Goal: Information Seeking & Learning: Check status

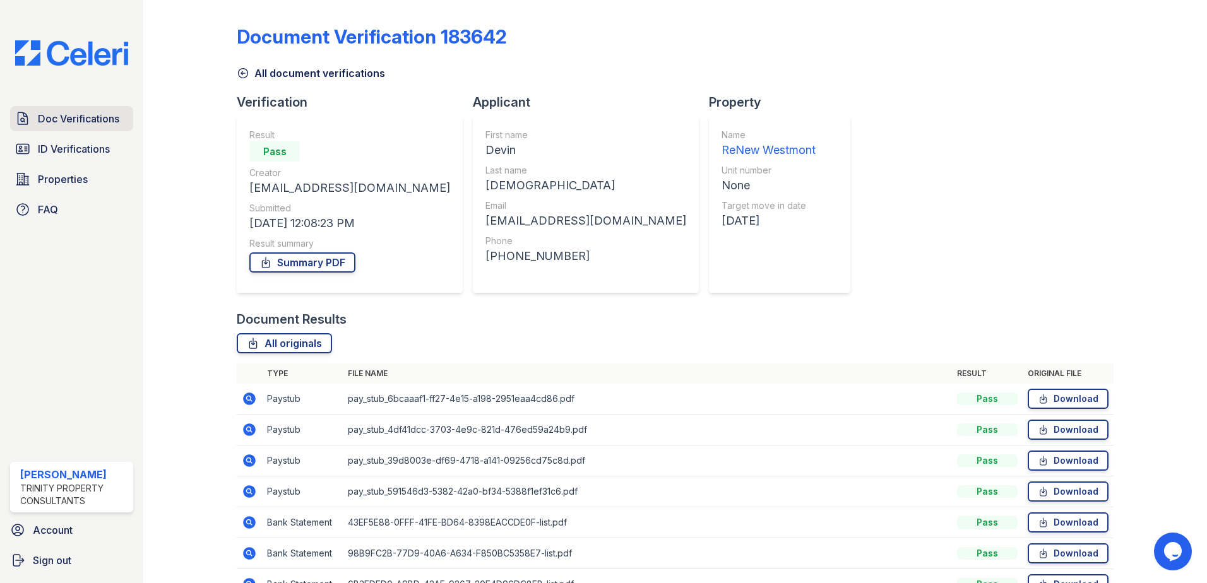
click at [62, 121] on span "Doc Verifications" at bounding box center [78, 118] width 81 height 15
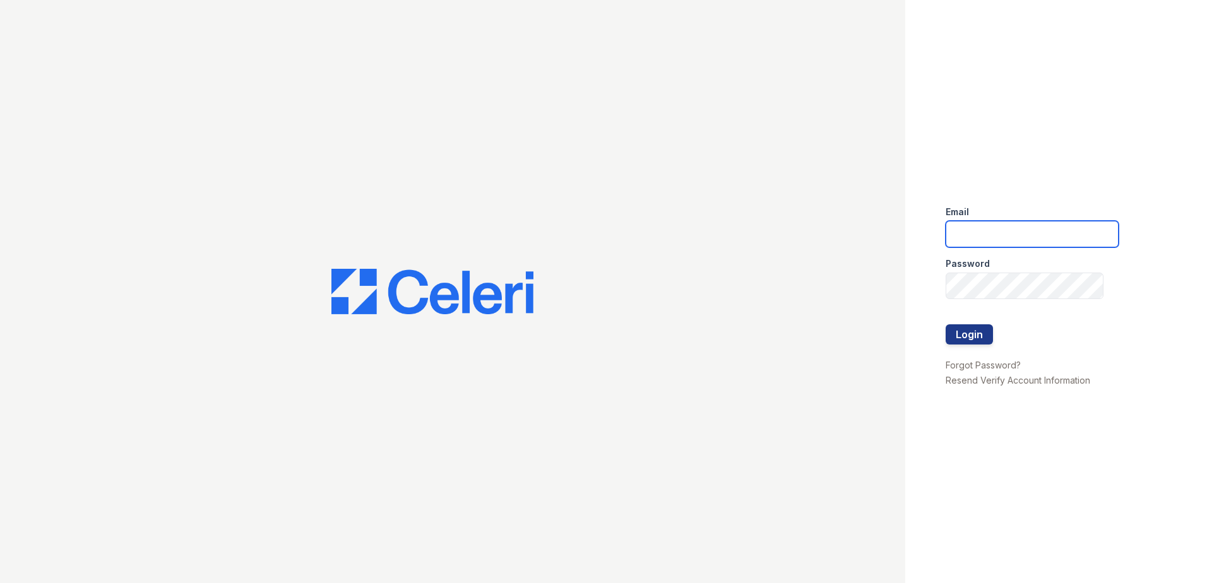
drag, startPoint x: 980, startPoint y: 223, endPoint x: 980, endPoint y: 232, distance: 8.2
click at [980, 224] on input "email" at bounding box center [1031, 234] width 173 height 27
type input "[EMAIL_ADDRESS][DOMAIN_NAME]"
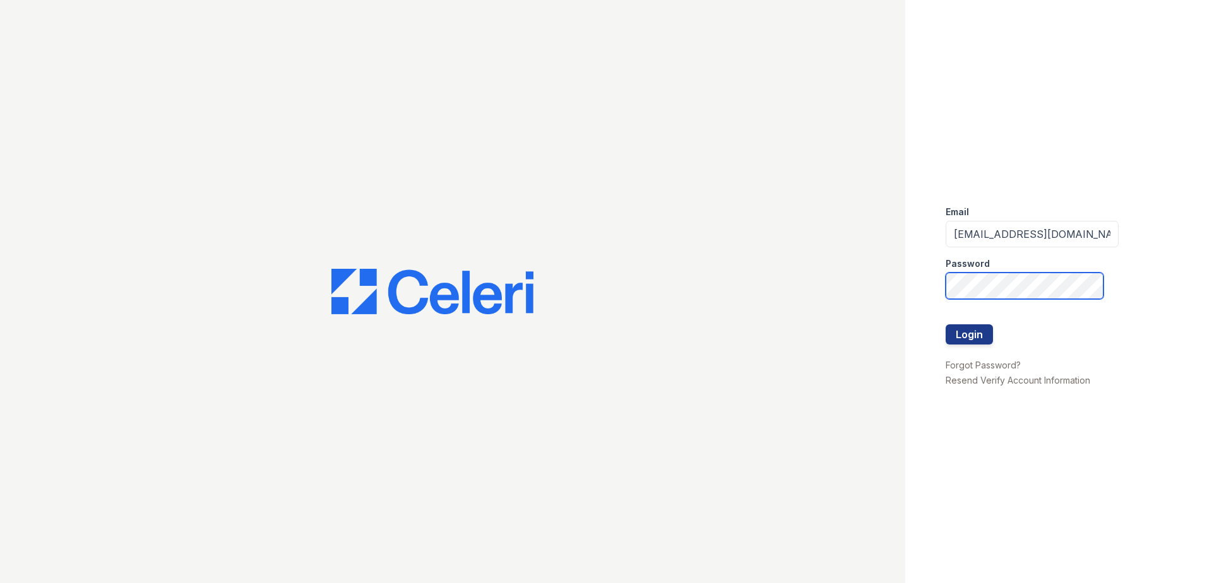
click at [945, 324] on button "Login" at bounding box center [968, 334] width 47 height 20
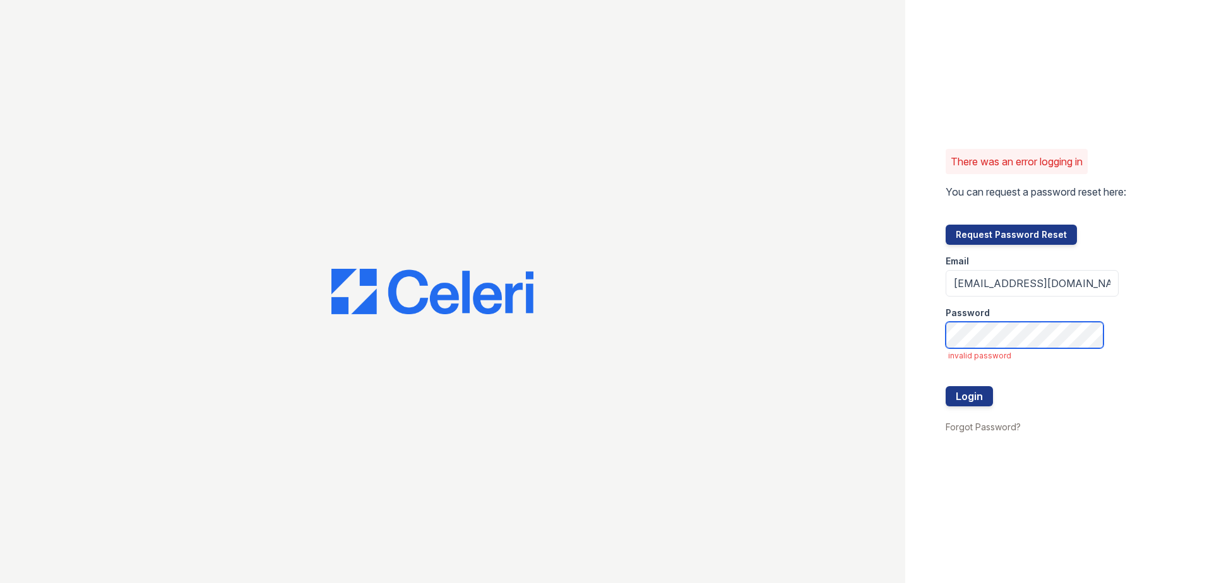
click at [945, 386] on button "Login" at bounding box center [968, 396] width 47 height 20
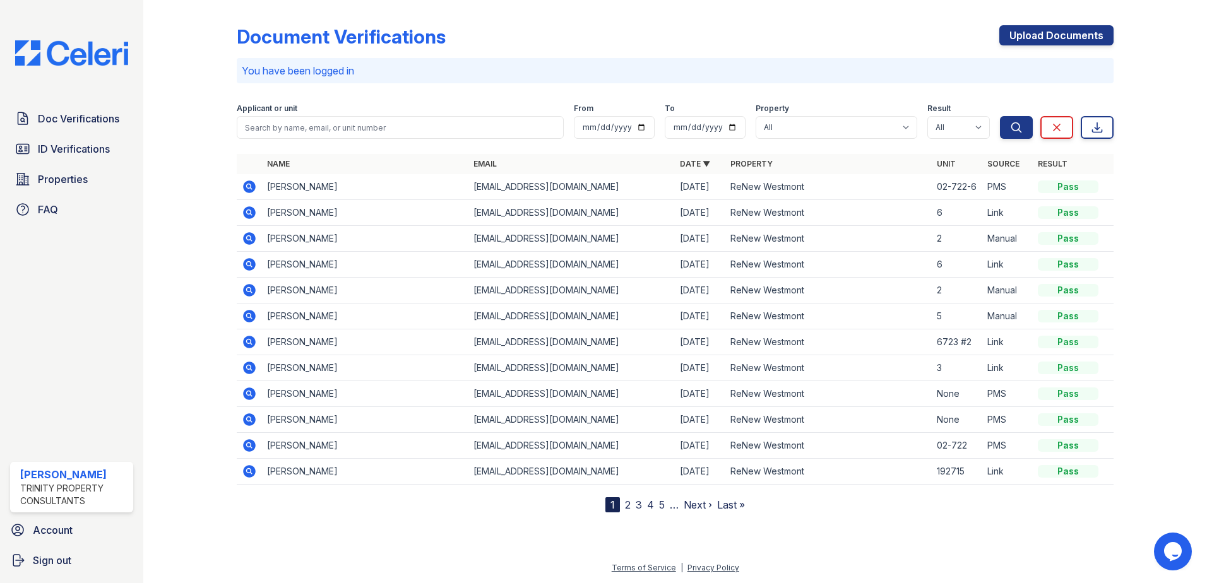
click at [626, 506] on link "2" at bounding box center [628, 505] width 6 height 13
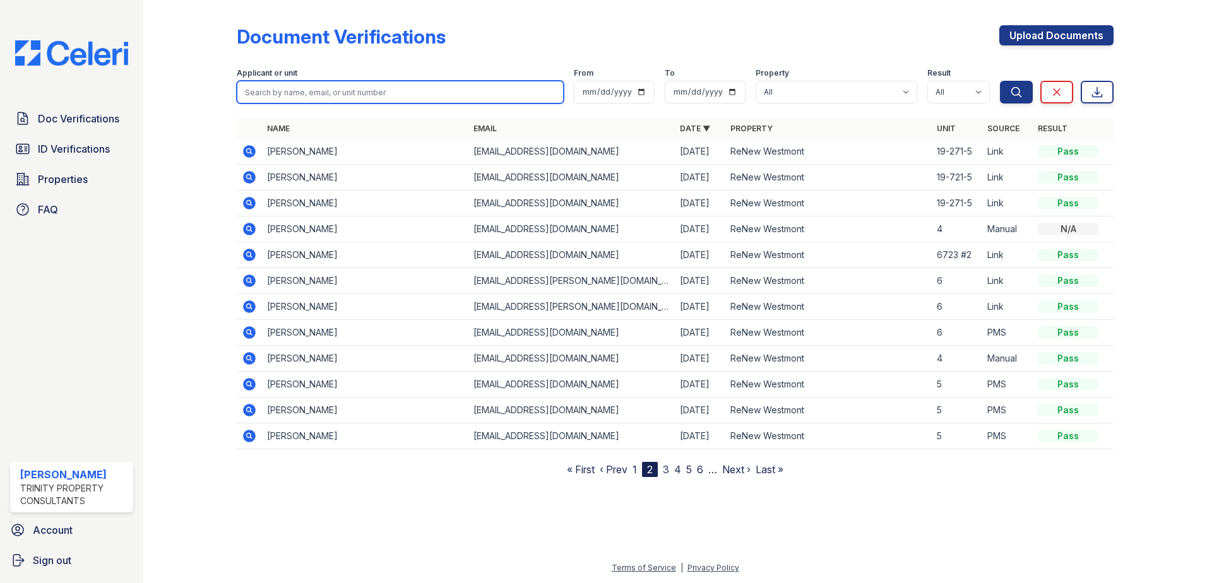
click at [341, 92] on input "search" at bounding box center [400, 92] width 327 height 23
type input "davila"
click at [1000, 81] on button "Search" at bounding box center [1016, 92] width 33 height 23
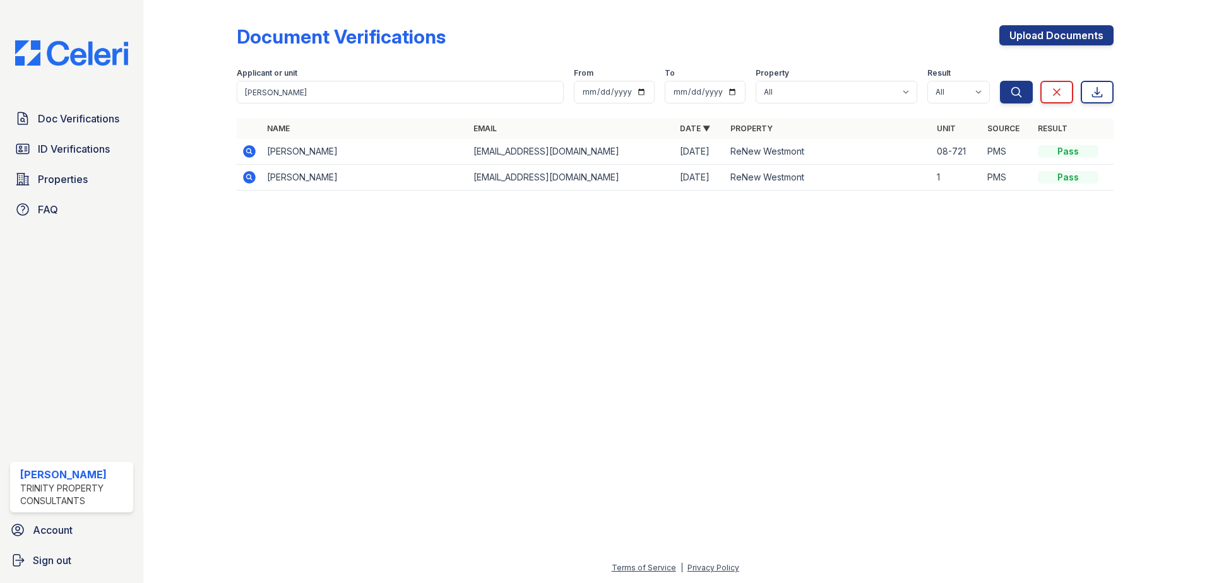
click at [244, 147] on icon at bounding box center [249, 151] width 15 height 15
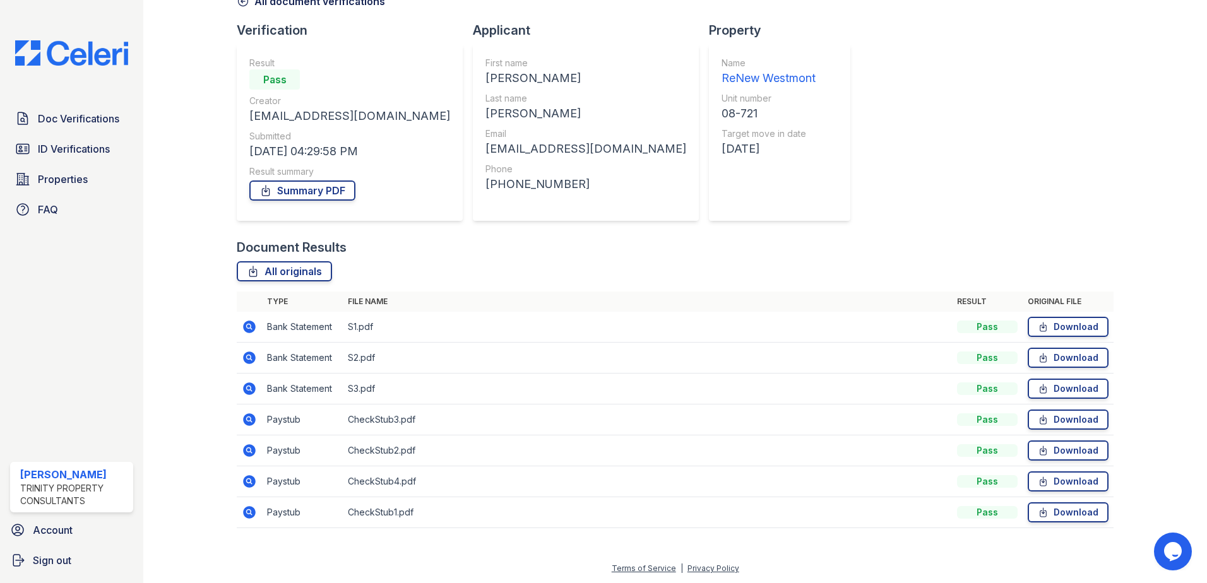
scroll to position [73, 0]
click at [829, 185] on div "Document Verification 179265 All document verifications Verification Result Pas…" at bounding box center [675, 236] width 877 height 608
click at [1048, 326] on link "Download" at bounding box center [1067, 326] width 81 height 20
click at [1048, 361] on link "Download" at bounding box center [1067, 357] width 81 height 20
click at [1057, 389] on link "Download" at bounding box center [1067, 388] width 81 height 20
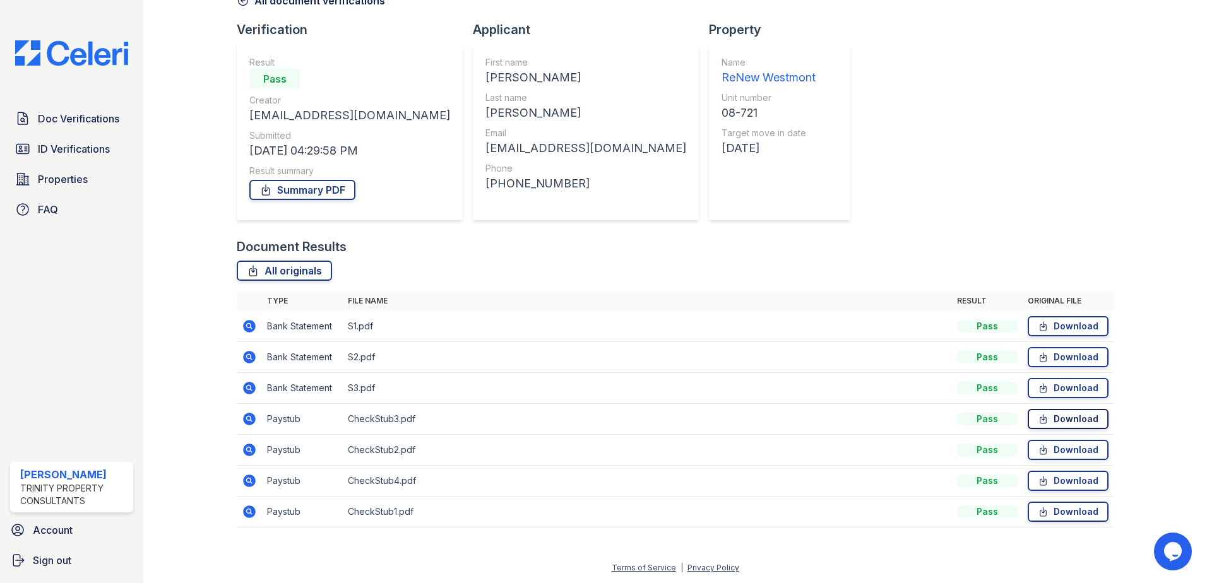
click at [1050, 422] on link "Download" at bounding box center [1067, 419] width 81 height 20
click at [1052, 451] on link "Download" at bounding box center [1067, 450] width 81 height 20
click at [1042, 480] on link "Download" at bounding box center [1067, 481] width 81 height 20
click at [1068, 514] on link "Download" at bounding box center [1067, 512] width 81 height 20
click at [92, 156] on span "ID Verifications" at bounding box center [74, 148] width 72 height 15
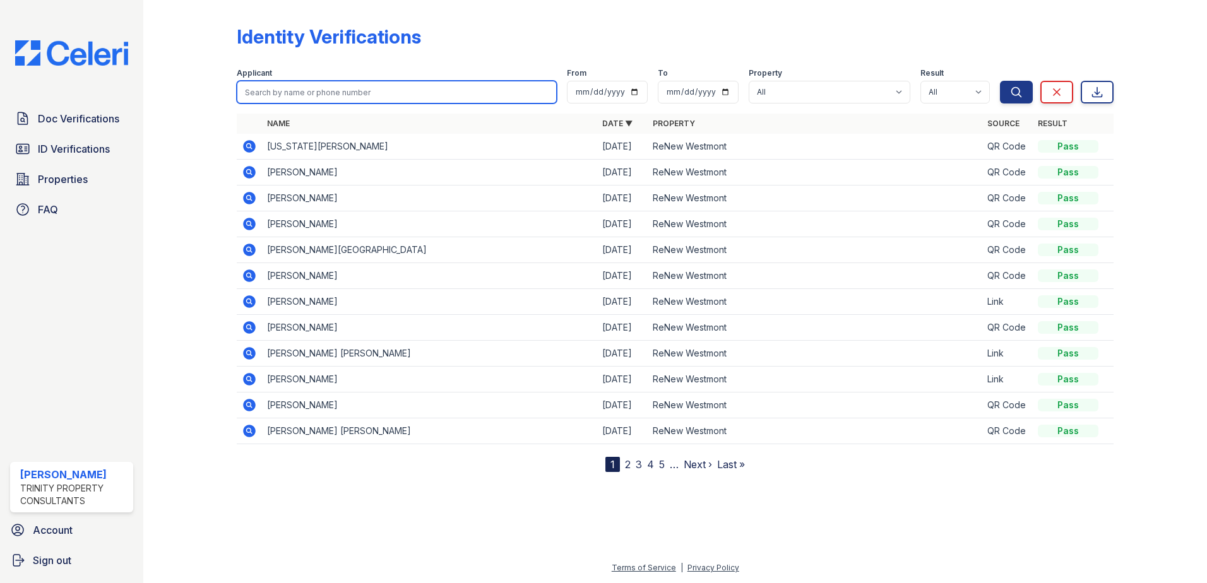
click at [291, 96] on input "search" at bounding box center [397, 92] width 320 height 23
type input "davila"
click at [1000, 81] on button "Search" at bounding box center [1016, 92] width 33 height 23
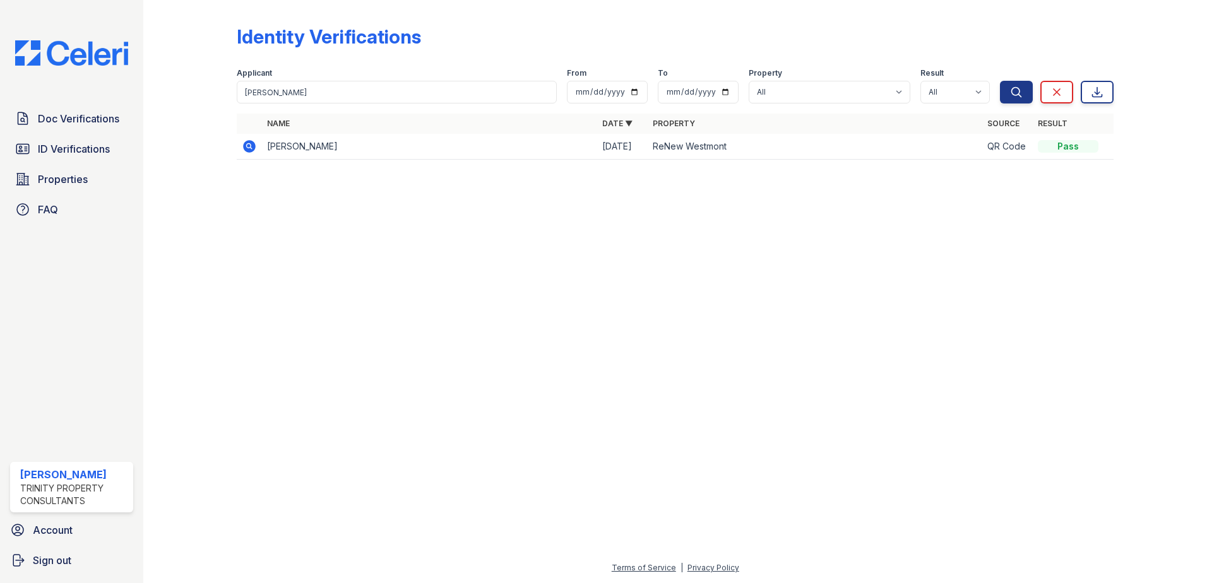
click at [241, 143] on td at bounding box center [249, 147] width 25 height 26
click at [244, 148] on icon at bounding box center [249, 146] width 15 height 15
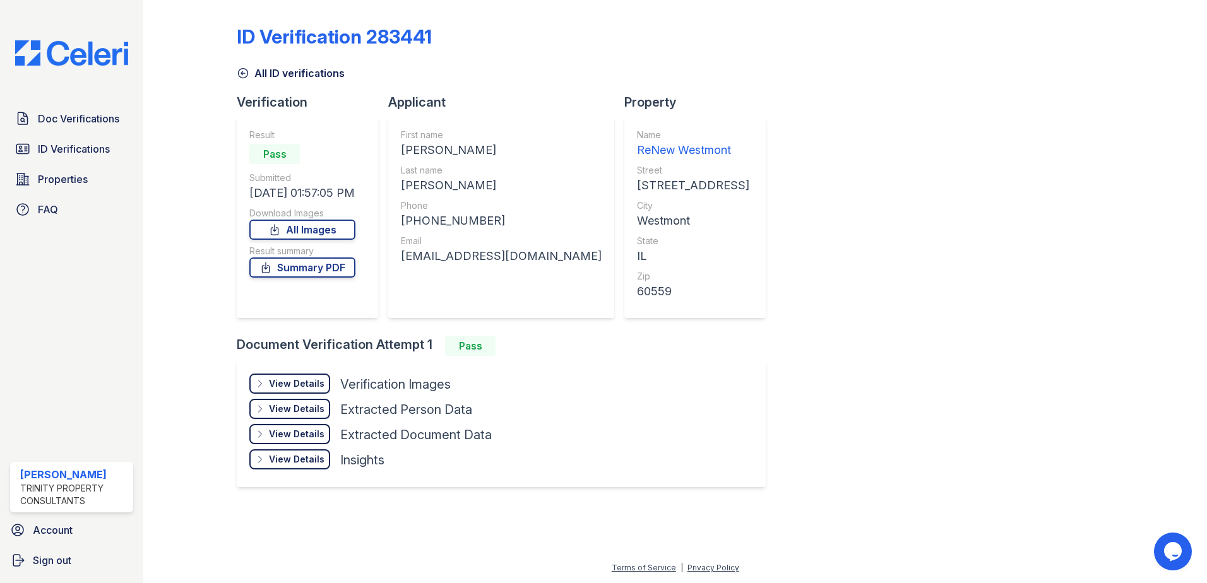
click at [295, 383] on div "View Details" at bounding box center [297, 383] width 56 height 13
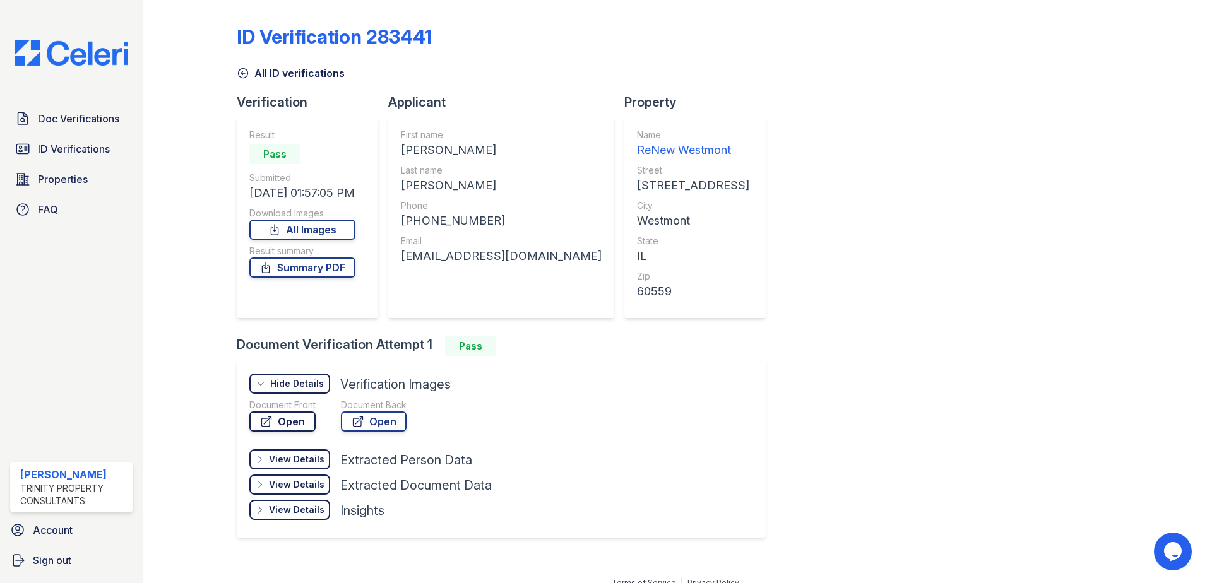
click at [278, 418] on link "Open" at bounding box center [282, 421] width 66 height 20
click at [369, 423] on link "Open" at bounding box center [374, 421] width 66 height 20
click at [84, 153] on span "ID Verifications" at bounding box center [74, 148] width 72 height 15
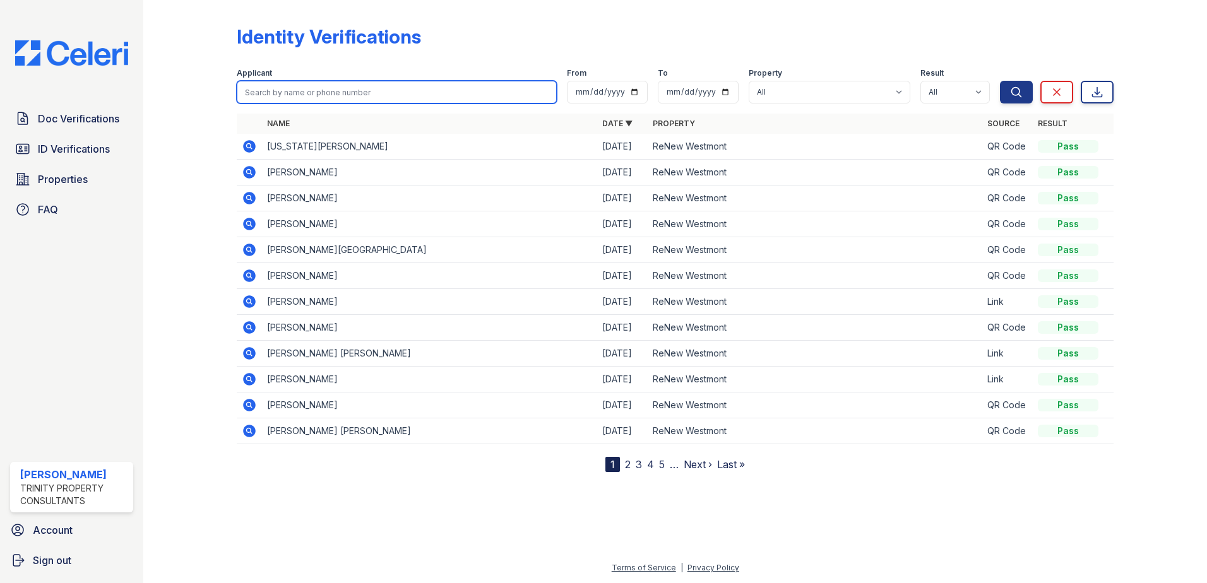
click at [290, 96] on input "search" at bounding box center [397, 92] width 320 height 23
type input "vickroy"
click at [1000, 81] on button "Search" at bounding box center [1016, 92] width 33 height 23
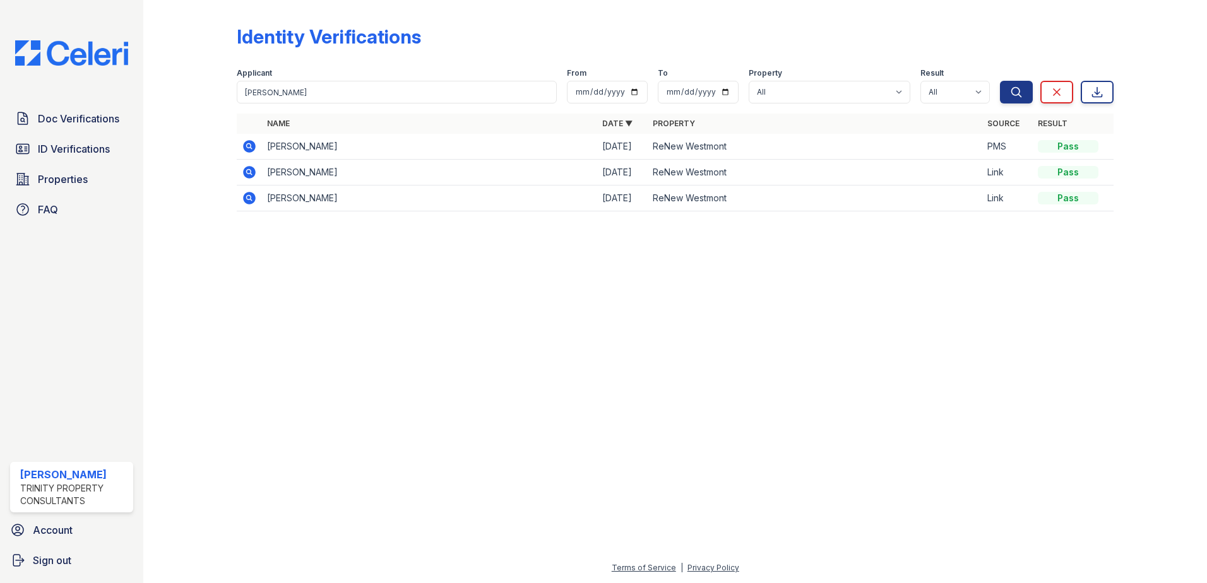
click at [249, 144] on icon at bounding box center [249, 146] width 15 height 15
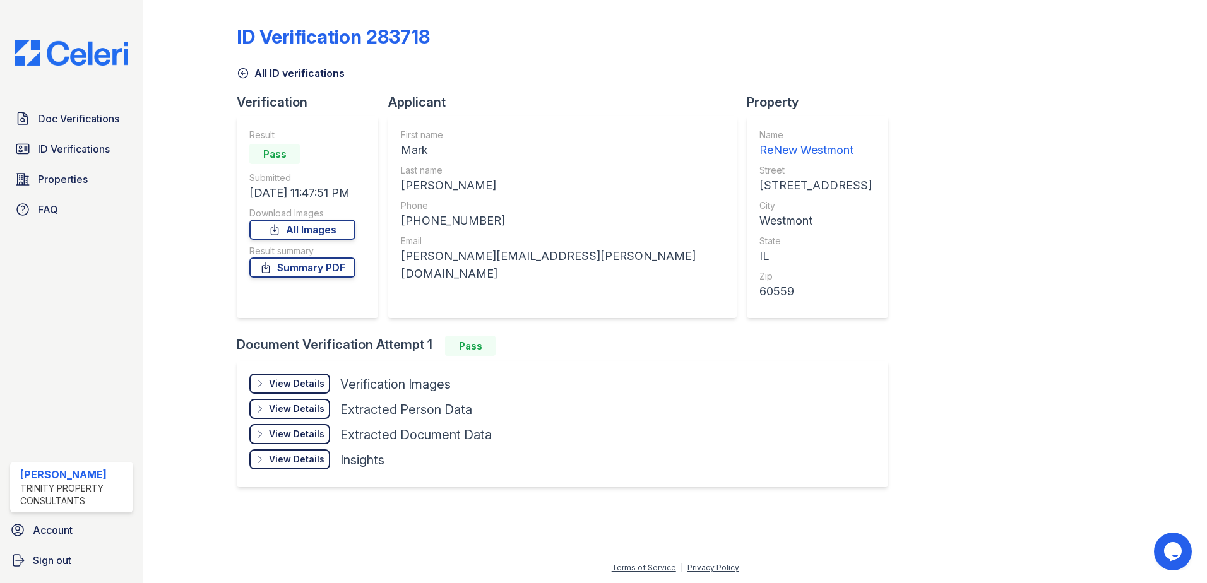
click at [281, 376] on div "View Details Details" at bounding box center [289, 384] width 81 height 20
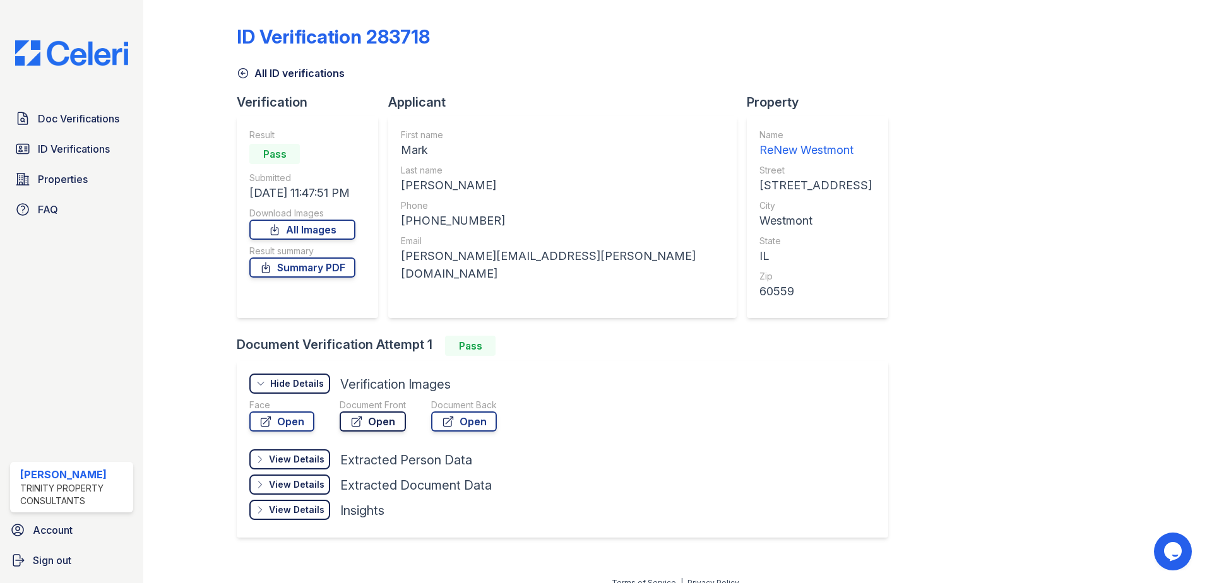
click at [369, 420] on link "Open" at bounding box center [373, 421] width 66 height 20
click at [47, 148] on span "ID Verifications" at bounding box center [74, 148] width 72 height 15
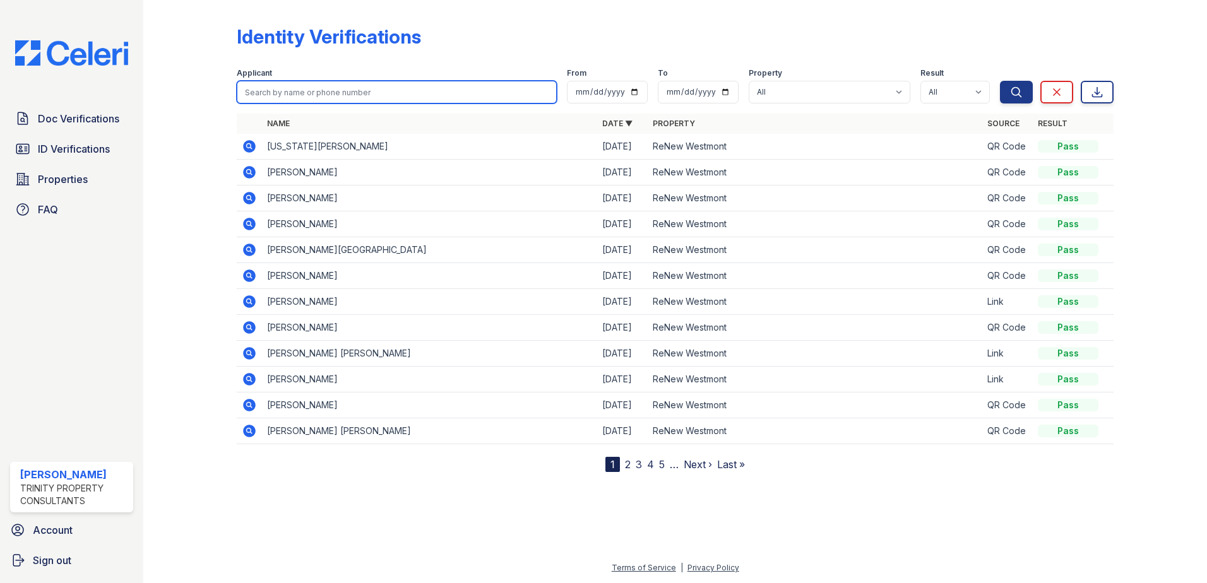
click at [310, 93] on input "search" at bounding box center [397, 92] width 320 height 23
type input "vickroy"
click at [1000, 81] on button "Search" at bounding box center [1016, 92] width 33 height 23
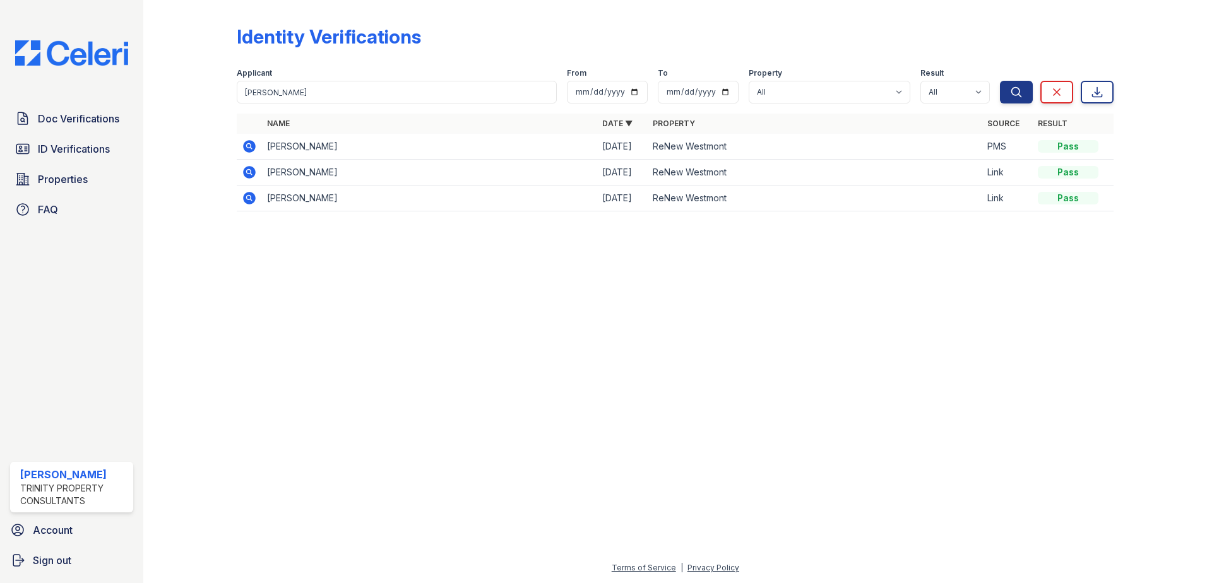
click at [252, 173] on icon at bounding box center [249, 172] width 13 height 13
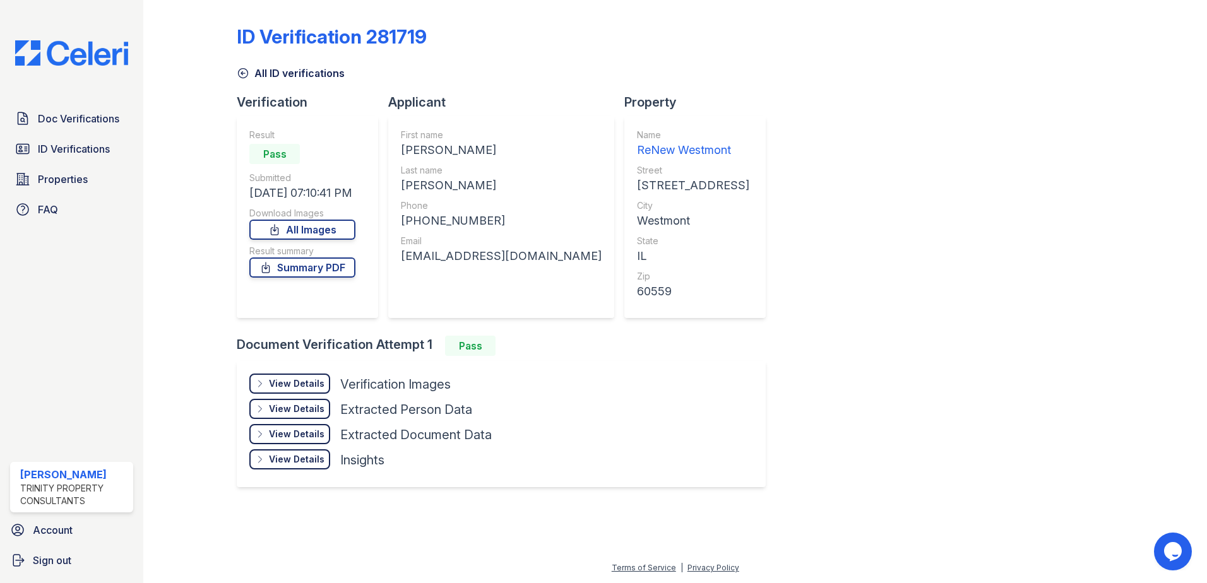
click at [311, 380] on div "View Details" at bounding box center [297, 383] width 56 height 13
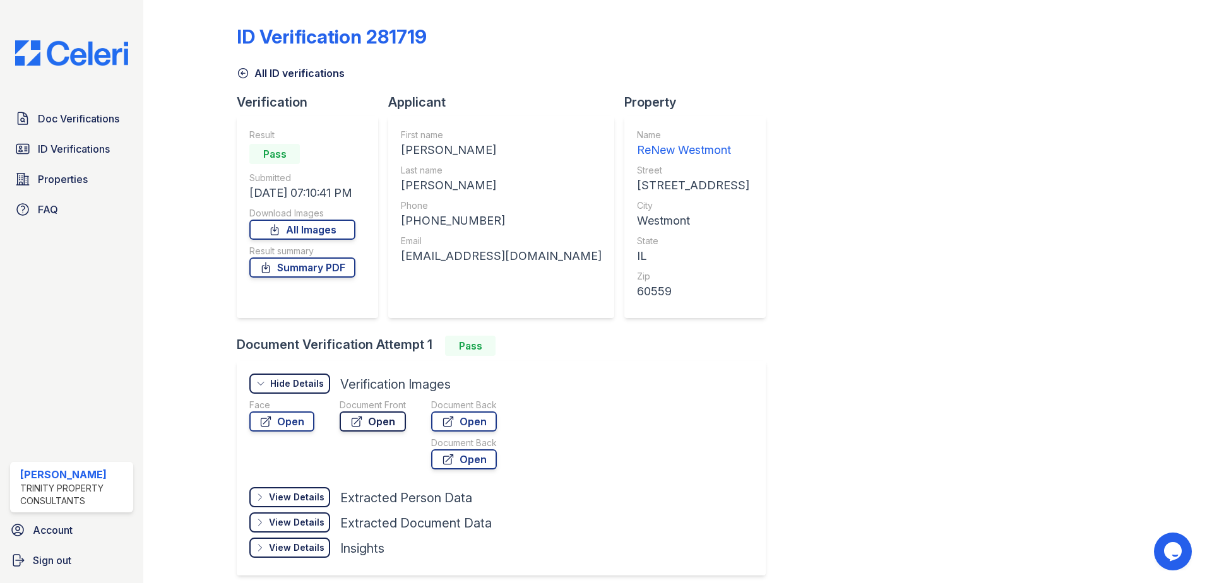
click at [379, 420] on link "Open" at bounding box center [373, 421] width 66 height 20
click at [464, 419] on link "Open" at bounding box center [464, 421] width 66 height 20
click at [907, 201] on div "ID Verification 281719 All ID verifications Verification Result Pass Submitted …" at bounding box center [675, 299] width 877 height 588
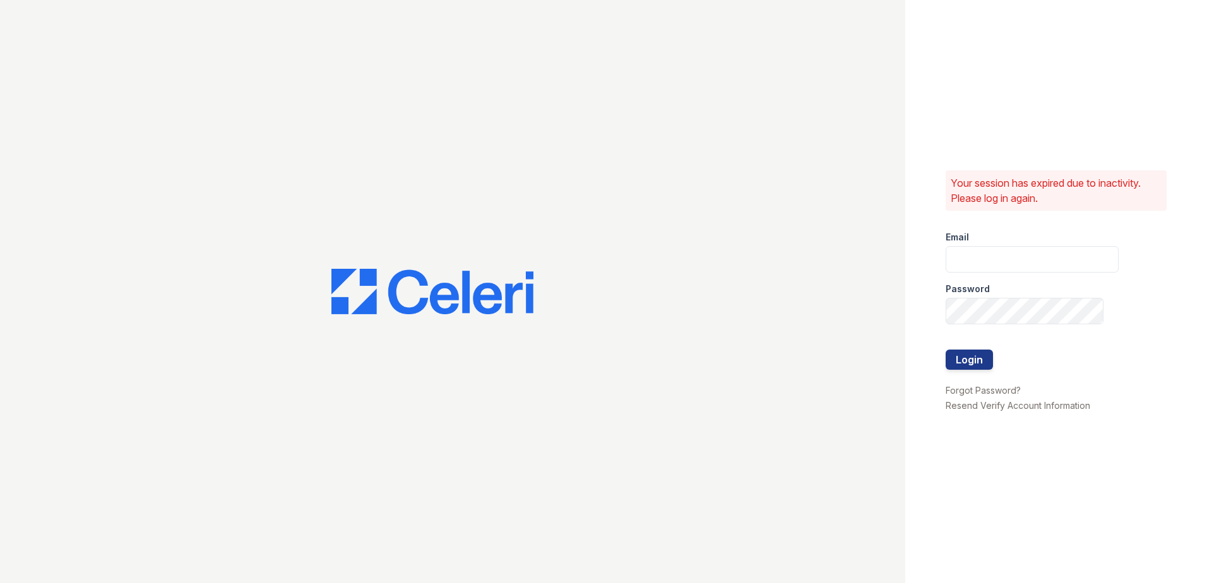
click at [958, 239] on label "Email" at bounding box center [956, 237] width 23 height 13
drag, startPoint x: 964, startPoint y: 249, endPoint x: 969, endPoint y: 261, distance: 12.2
click at [965, 249] on input "email" at bounding box center [1031, 259] width 173 height 27
type input "[EMAIL_ADDRESS][DOMAIN_NAME]"
click at [945, 350] on button "Login" at bounding box center [968, 360] width 47 height 20
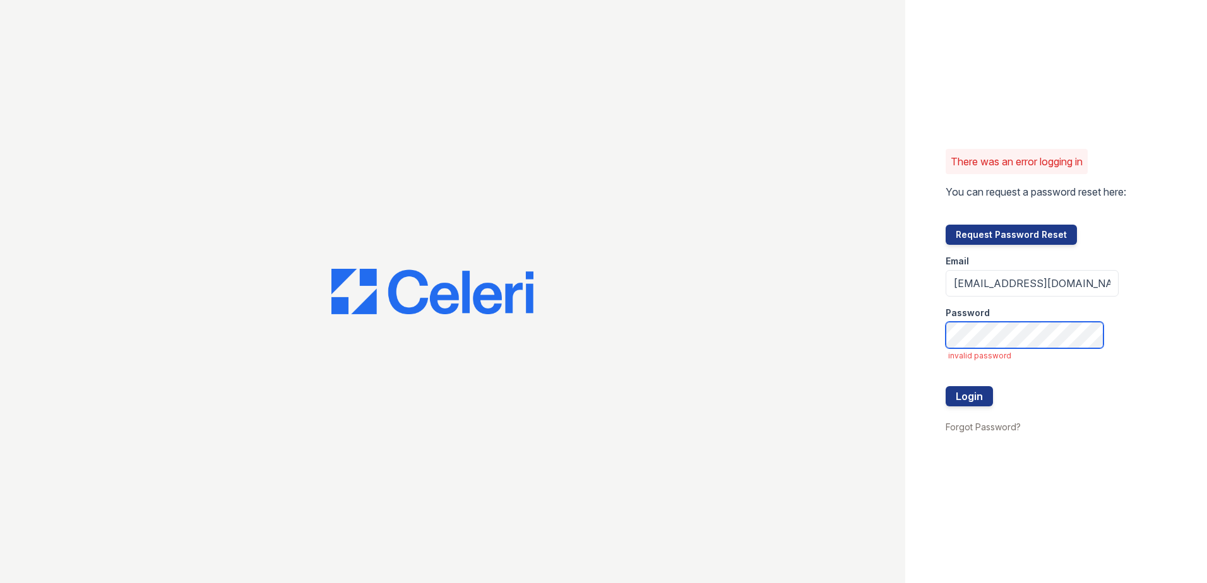
click at [945, 386] on button "Login" at bounding box center [968, 396] width 47 height 20
